Goal: Task Accomplishment & Management: Manage account settings

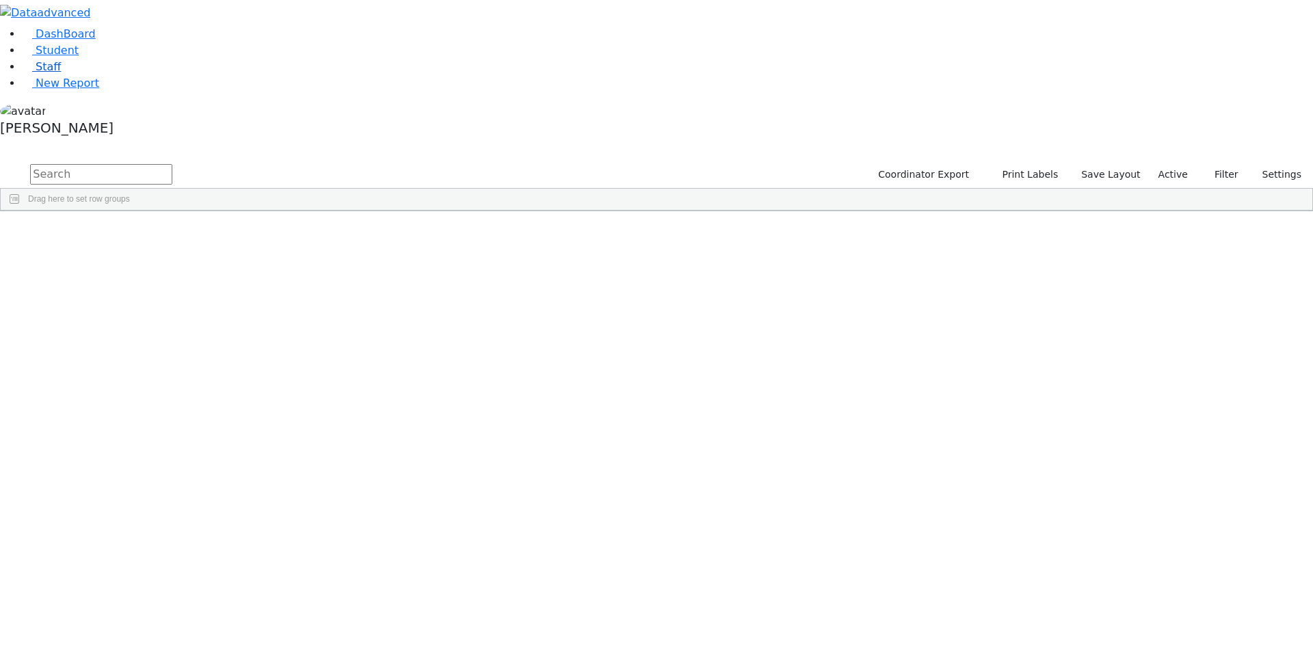
click at [36, 73] on span "Staff" at bounding box center [48, 66] width 25 height 13
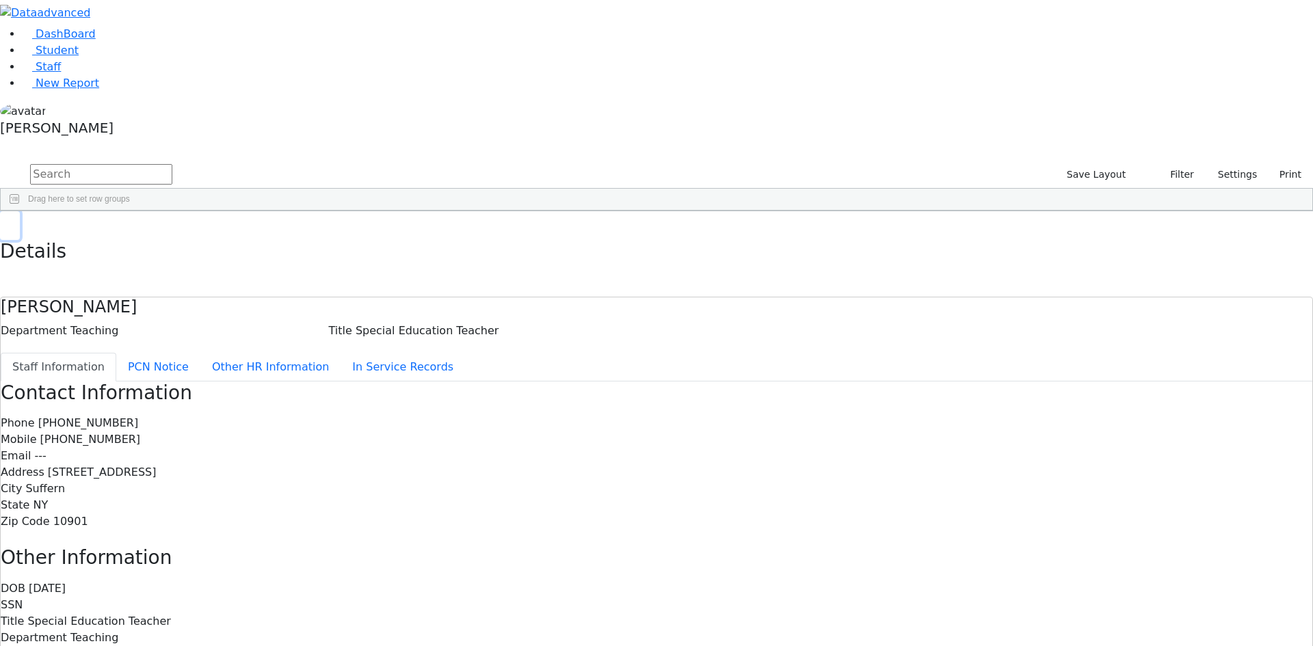
click at [6, 222] on use "button" at bounding box center [6, 222] width 0 height 0
click at [131, 136] on h5 "[PERSON_NAME]" at bounding box center [656, 128] width 1313 height 16
click at [170, 109] on link "Sign Out" at bounding box center [193, 98] width 108 height 22
